Goal: Task Accomplishment & Management: Use online tool/utility

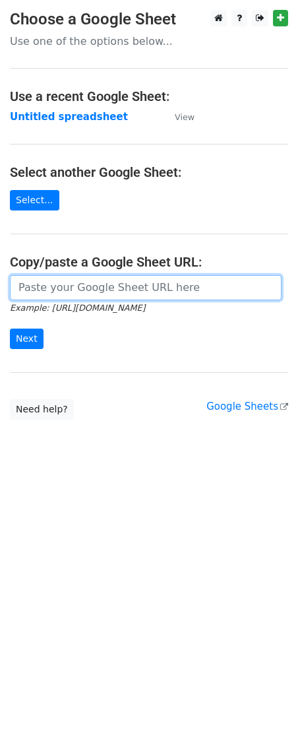
click at [119, 292] on input "url" at bounding box center [146, 287] width 272 height 25
paste input "[URL][DOMAIN_NAME]"
type input "[URL][DOMAIN_NAME]"
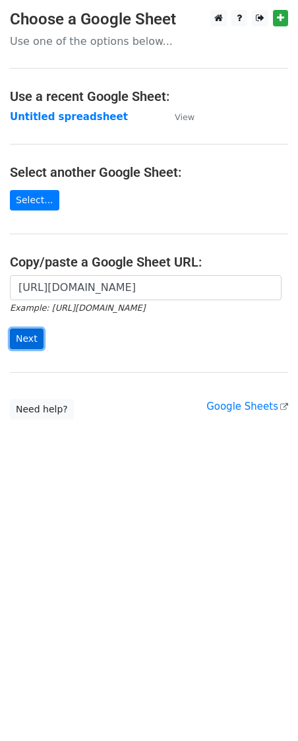
click at [20, 346] on input "Next" at bounding box center [27, 339] width 34 height 20
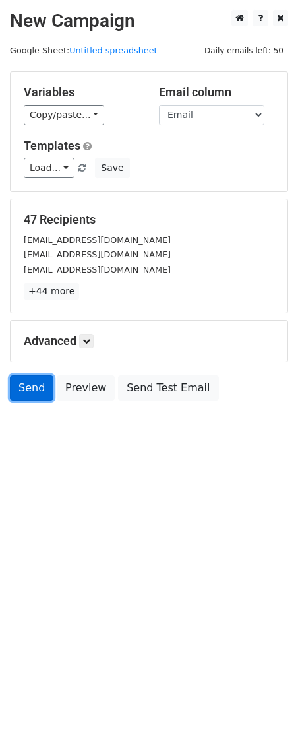
click at [17, 394] on link "Send" at bounding box center [32, 388] width 44 height 25
